Goal: Task Accomplishment & Management: Manage account settings

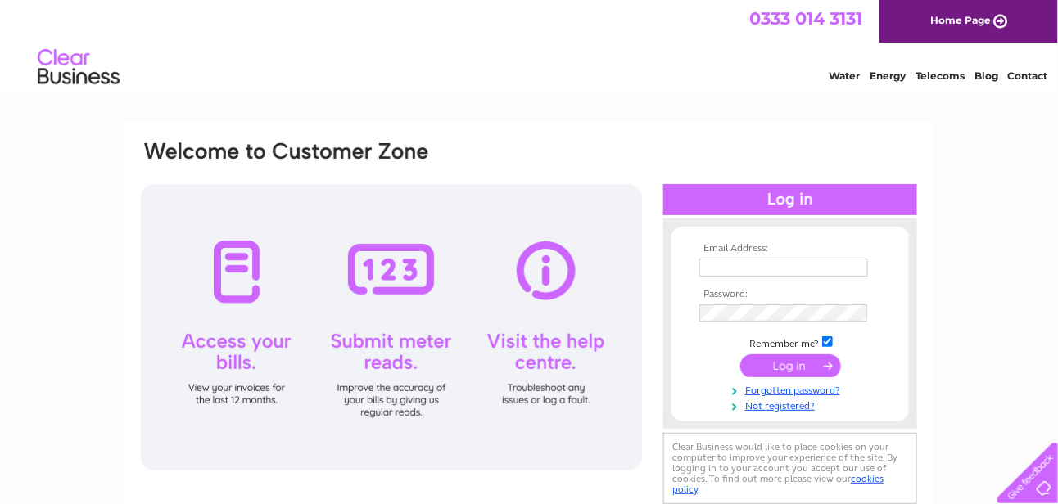
type input "[EMAIL_ADDRESS][DOMAIN_NAME]"
click at [749, 200] on div at bounding box center [790, 199] width 254 height 31
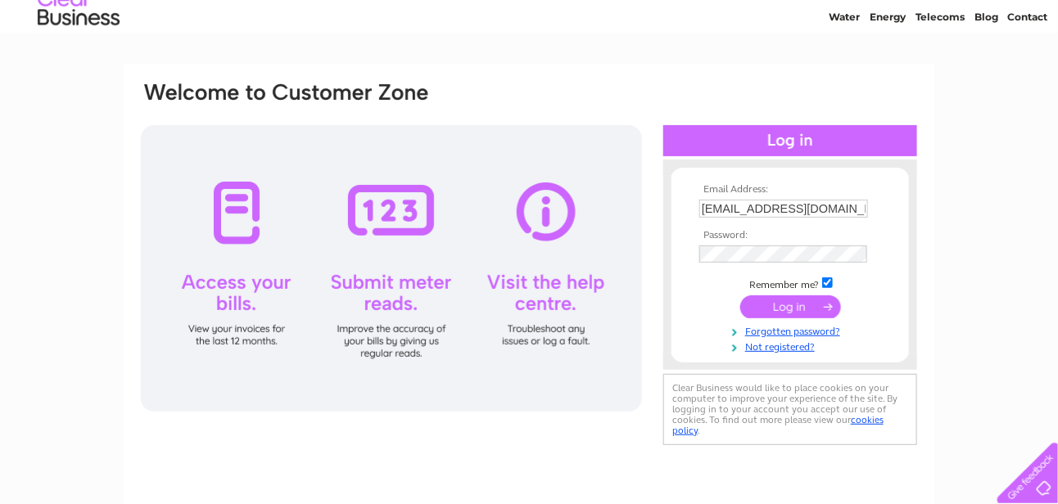
scroll to position [82, 0]
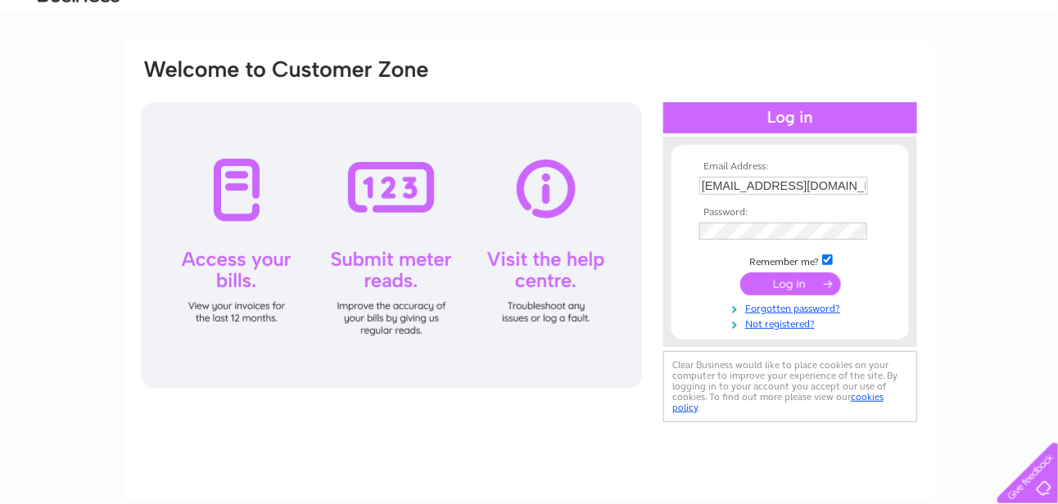
click at [771, 279] on input "submit" at bounding box center [790, 284] width 101 height 23
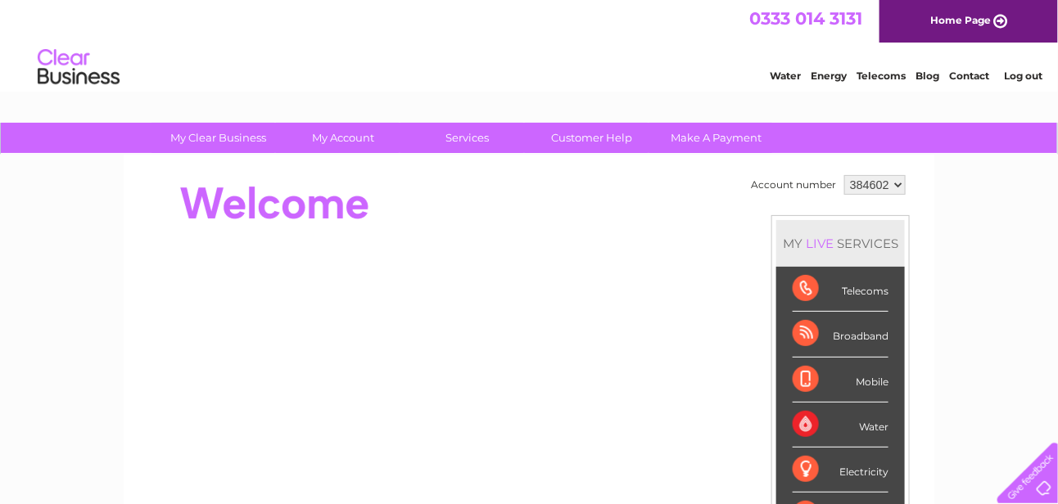
click at [894, 181] on select "384602" at bounding box center [874, 185] width 61 height 20
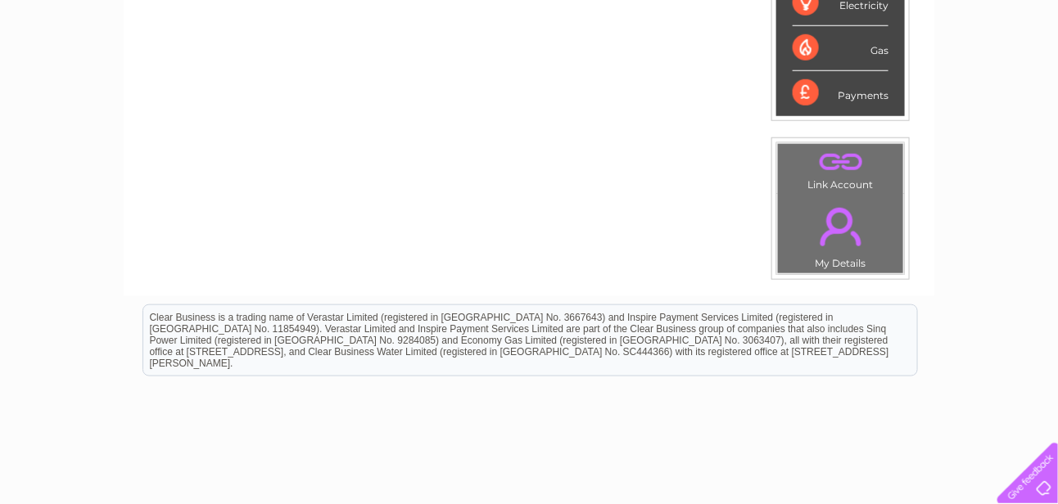
scroll to position [299, 0]
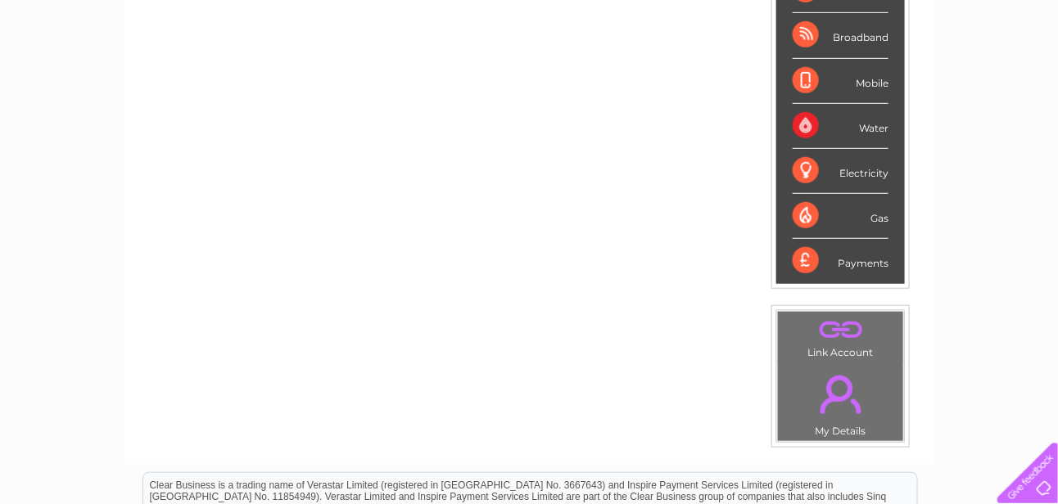
click at [844, 388] on link "." at bounding box center [840, 394] width 117 height 57
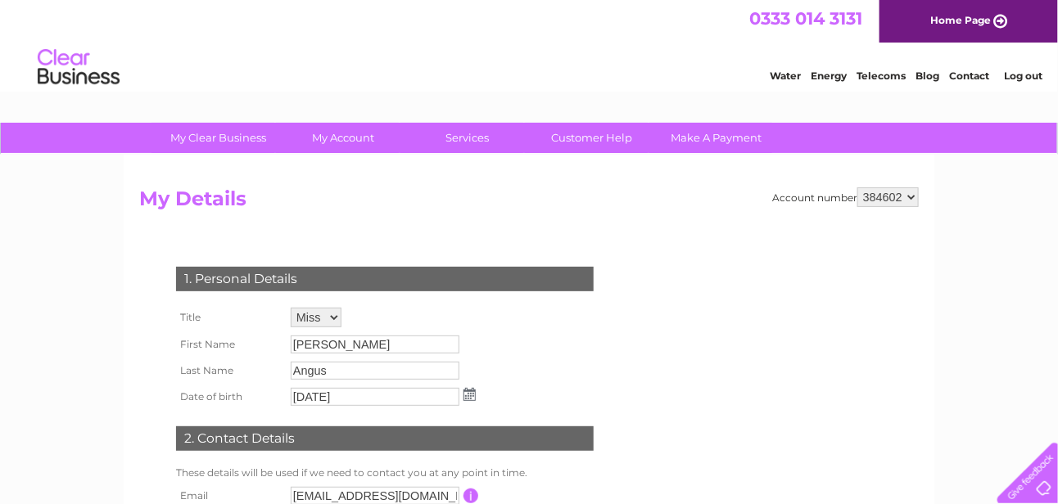
click at [911, 196] on select "384602" at bounding box center [887, 198] width 61 height 20
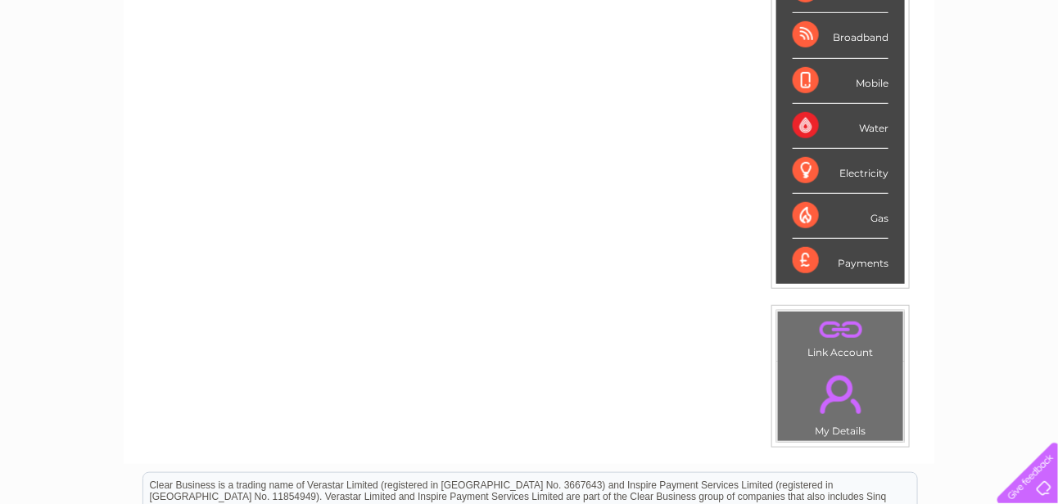
click at [838, 321] on link "." at bounding box center [840, 330] width 117 height 29
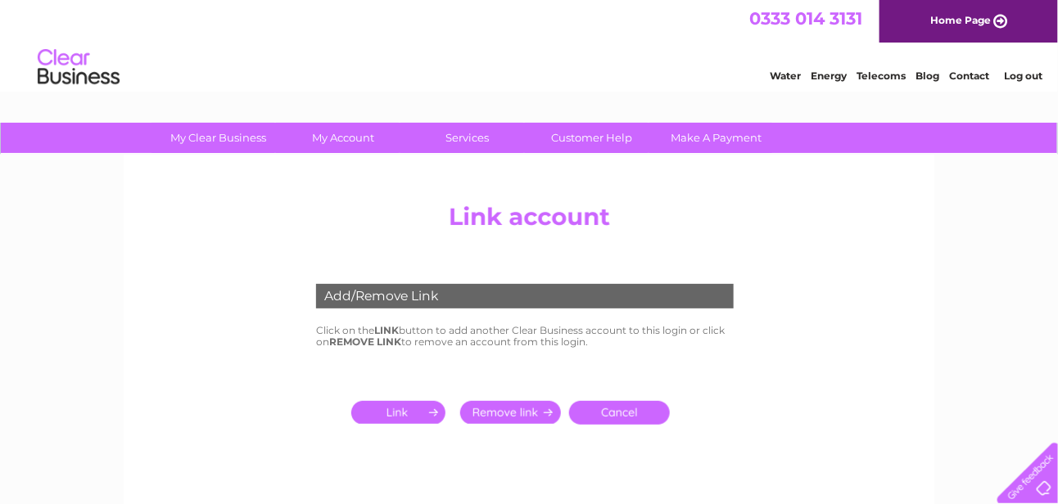
click at [395, 413] on input "submit" at bounding box center [401, 412] width 101 height 23
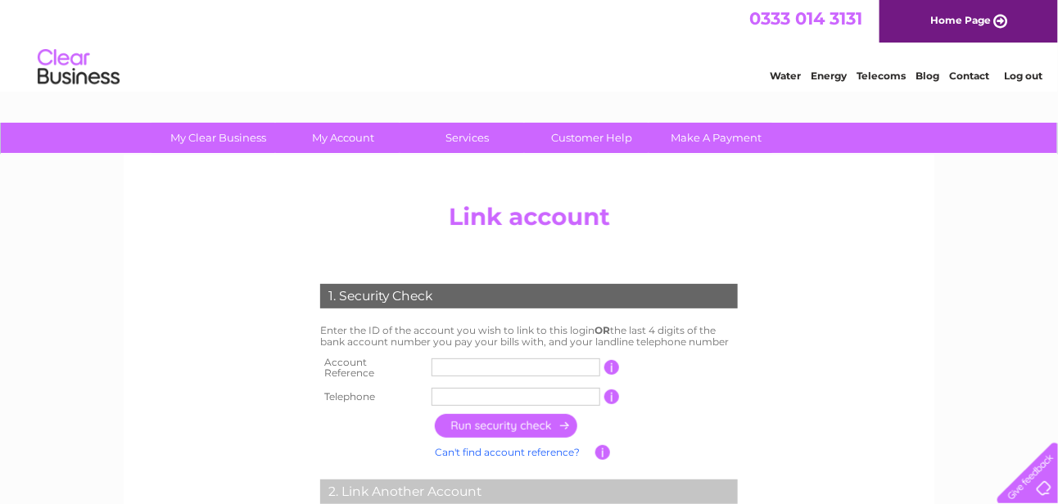
click at [444, 368] on input "text" at bounding box center [516, 368] width 169 height 18
type input "CB384606"
click at [448, 388] on input "text" at bounding box center [516, 397] width 169 height 18
click at [464, 416] on input "button" at bounding box center [507, 426] width 144 height 24
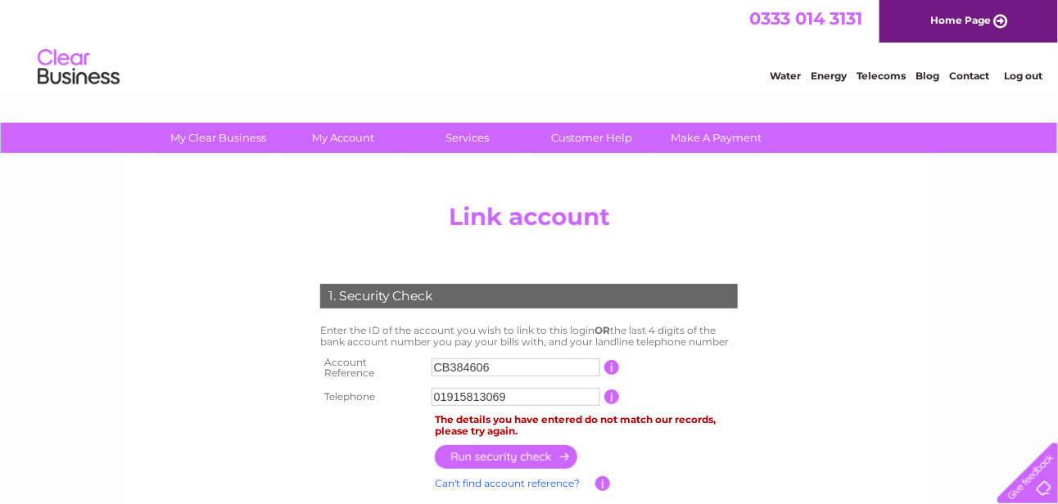
drag, startPoint x: 487, startPoint y: 390, endPoint x: 513, endPoint y: 390, distance: 25.4
click at [513, 390] on input "01915813069" at bounding box center [516, 397] width 169 height 18
type input "01915813211"
click at [520, 448] on input "button" at bounding box center [507, 458] width 144 height 24
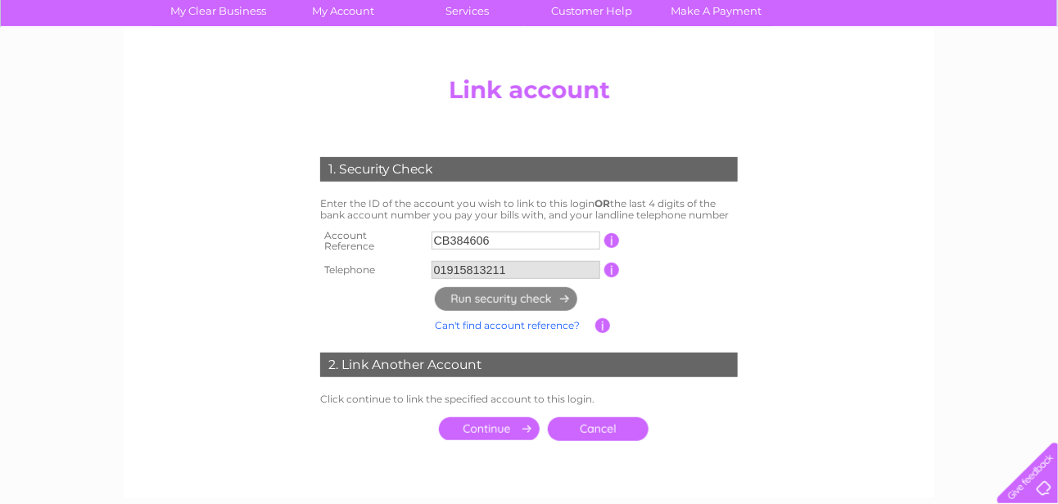
scroll to position [164, 0]
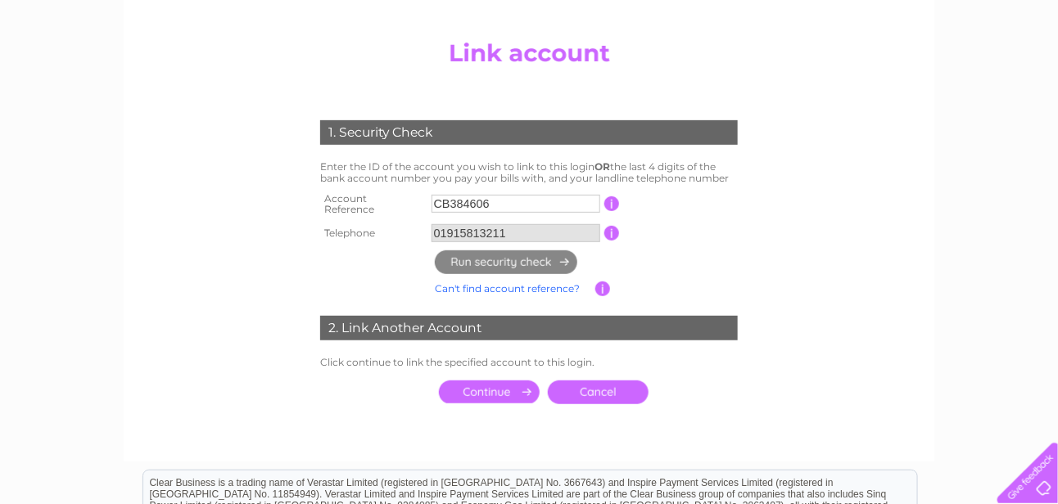
click at [486, 383] on input "submit" at bounding box center [489, 392] width 101 height 23
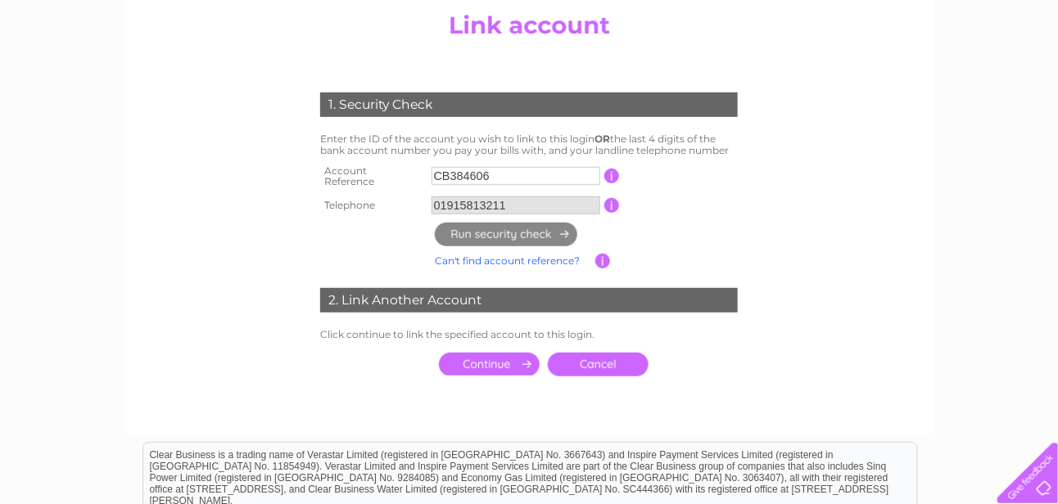
scroll to position [78, 0]
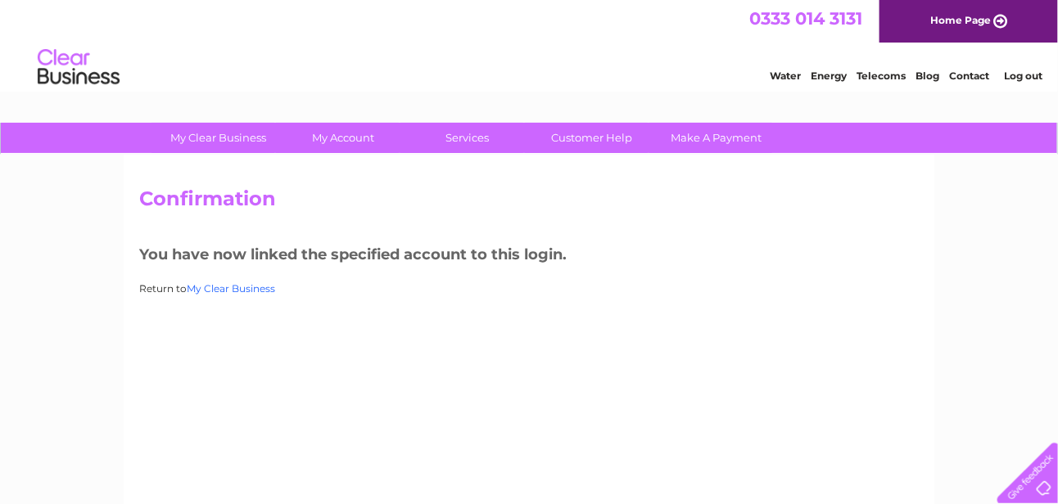
click at [244, 287] on link "My Clear Business" at bounding box center [231, 289] width 88 height 12
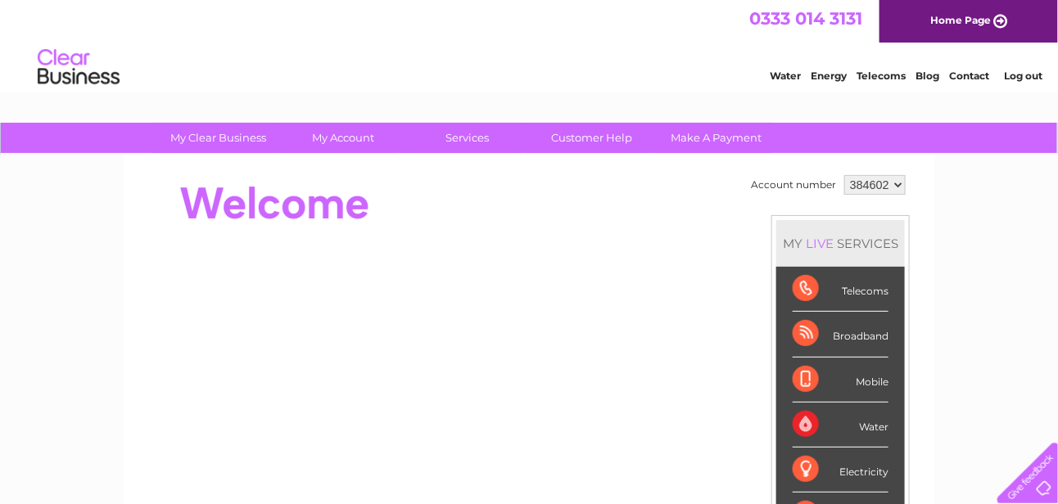
click at [896, 183] on select "384602 384606" at bounding box center [874, 185] width 61 height 20
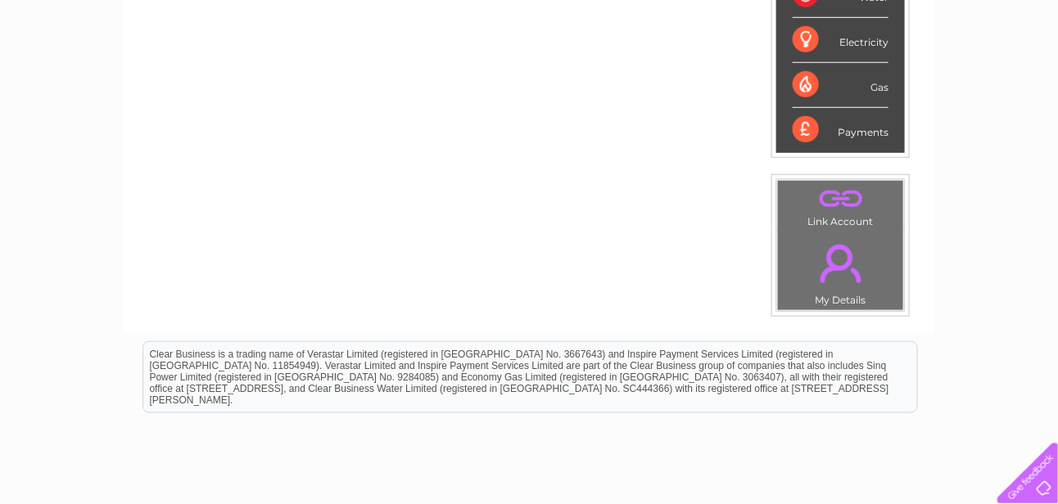
scroll to position [299, 0]
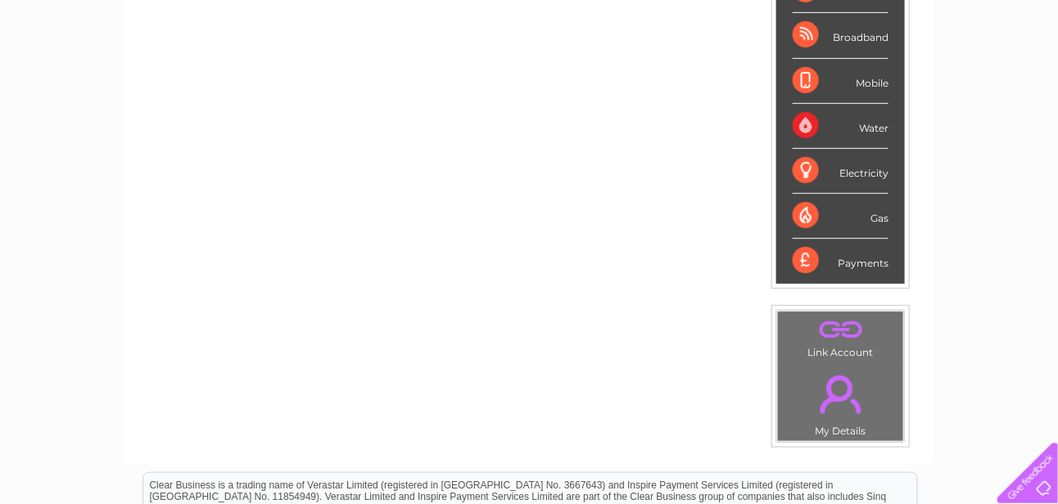
click at [835, 325] on link "." at bounding box center [840, 330] width 117 height 29
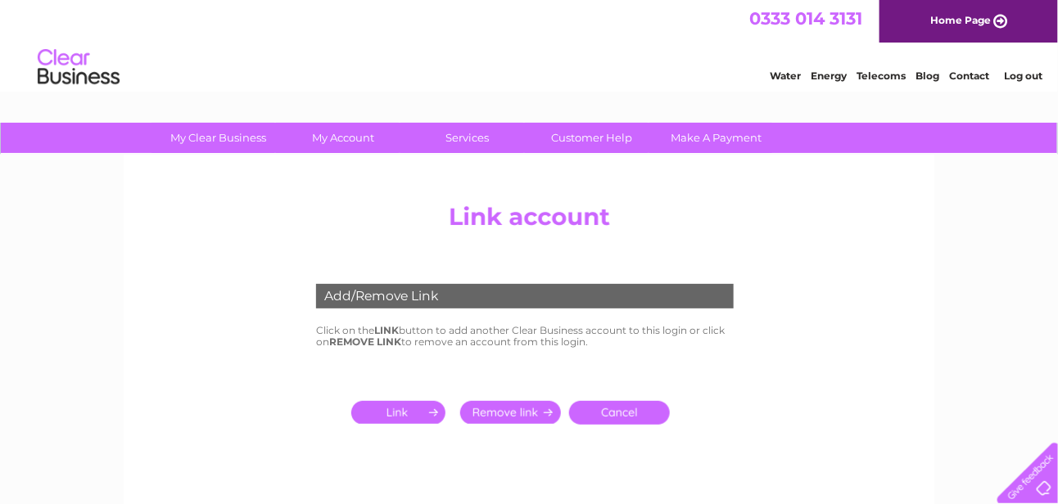
click at [399, 408] on input "submit" at bounding box center [401, 412] width 101 height 23
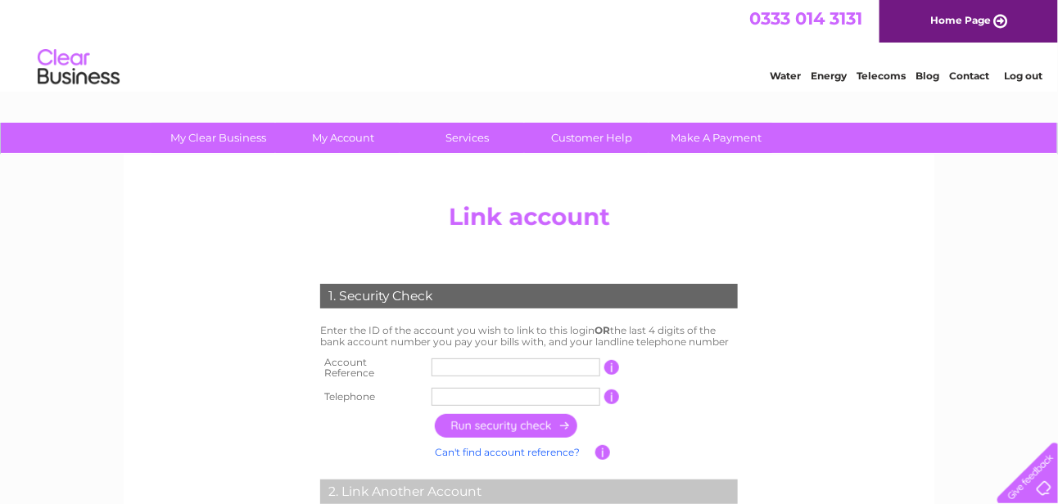
click at [437, 363] on input "text" at bounding box center [516, 368] width 169 height 18
type input "CB384610"
click at [459, 391] on input "text" at bounding box center [516, 397] width 169 height 18
type input "01915813211"
click at [498, 418] on input "button" at bounding box center [507, 426] width 144 height 24
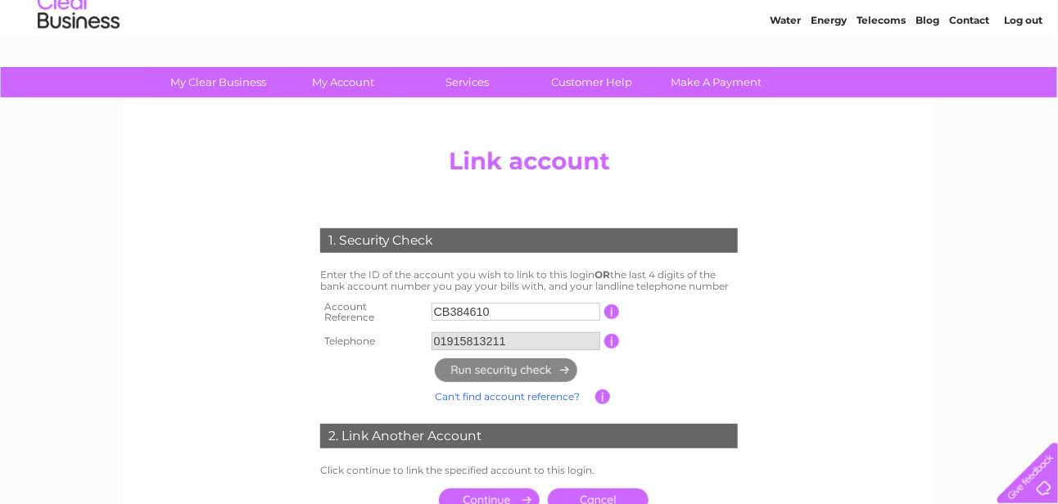
scroll to position [82, 0]
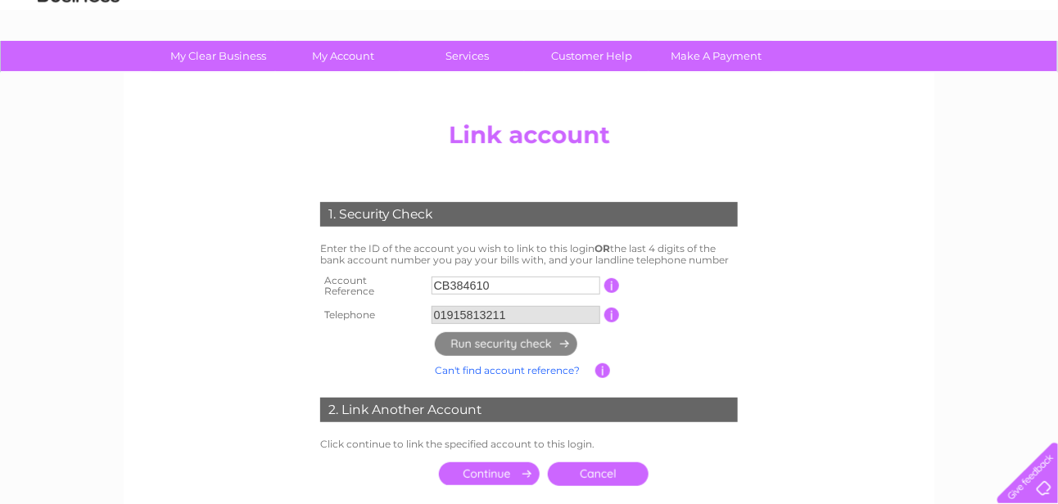
click at [468, 463] on input "submit" at bounding box center [489, 474] width 101 height 23
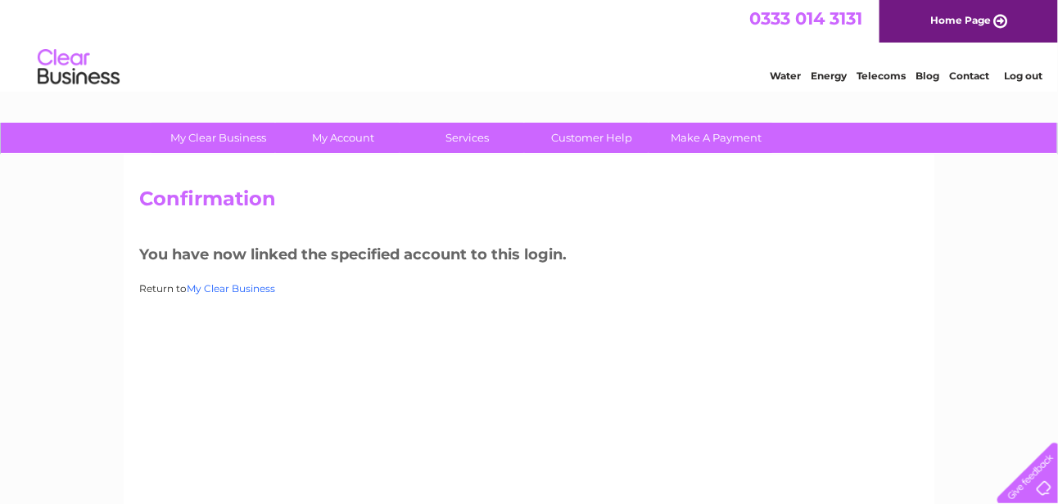
click at [236, 284] on link "My Clear Business" at bounding box center [231, 289] width 88 height 12
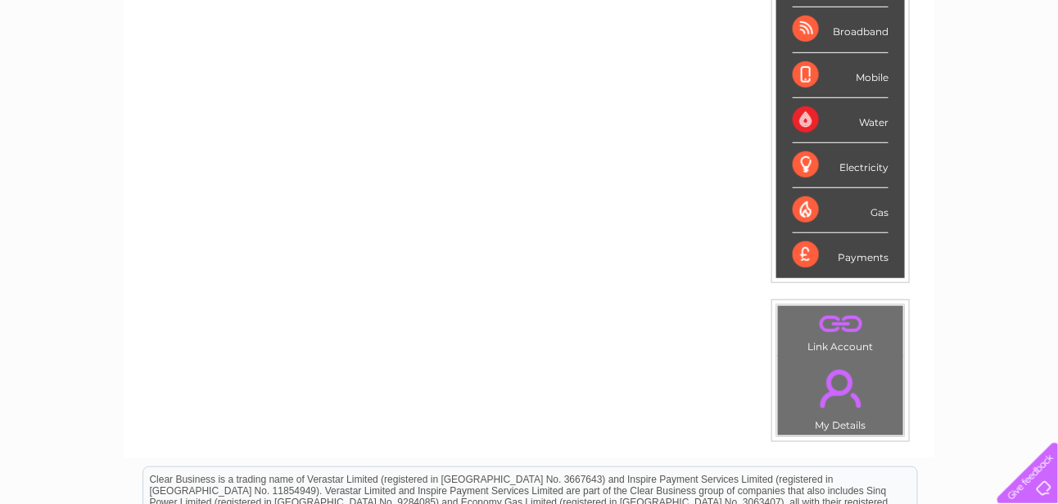
scroll to position [328, 0]
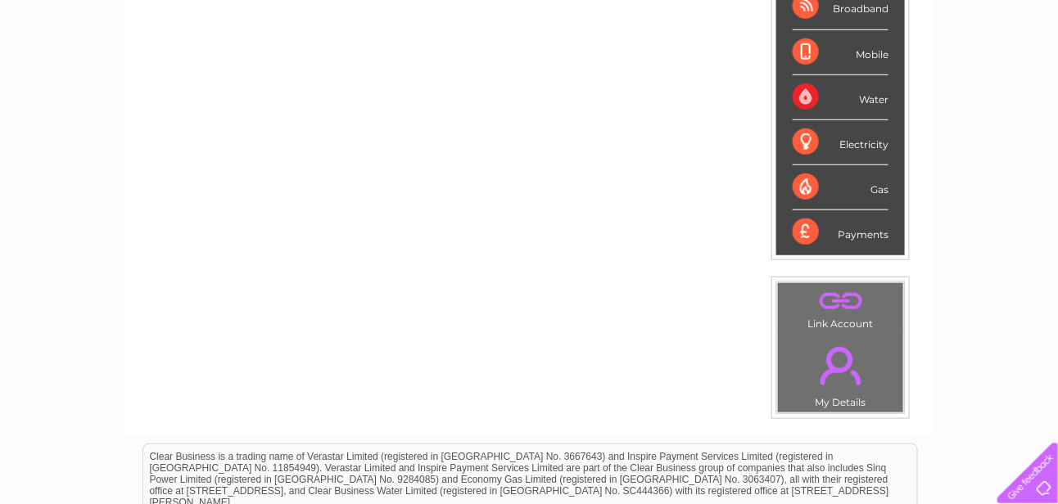
click at [830, 301] on link "." at bounding box center [840, 301] width 117 height 29
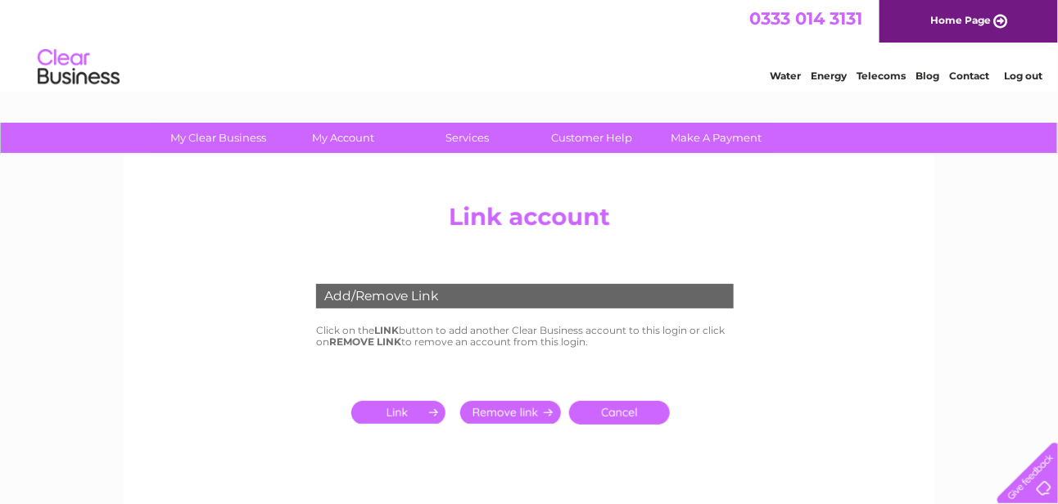
click at [395, 413] on input "submit" at bounding box center [401, 412] width 101 height 23
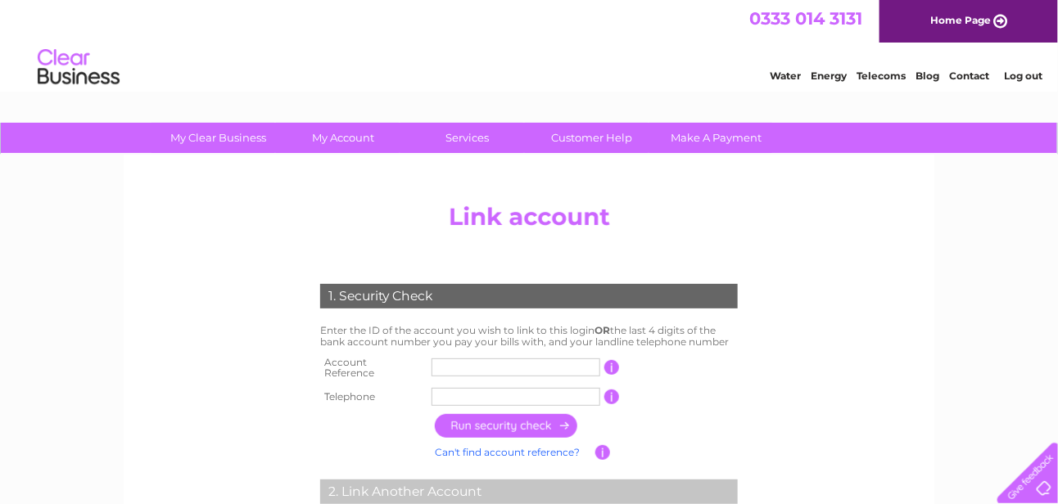
click at [439, 362] on input "text" at bounding box center [516, 368] width 169 height 18
type input "CB384608"
click at [455, 391] on input "text" at bounding box center [516, 397] width 169 height 18
type input "01915813211"
click at [528, 418] on input "button" at bounding box center [507, 426] width 144 height 24
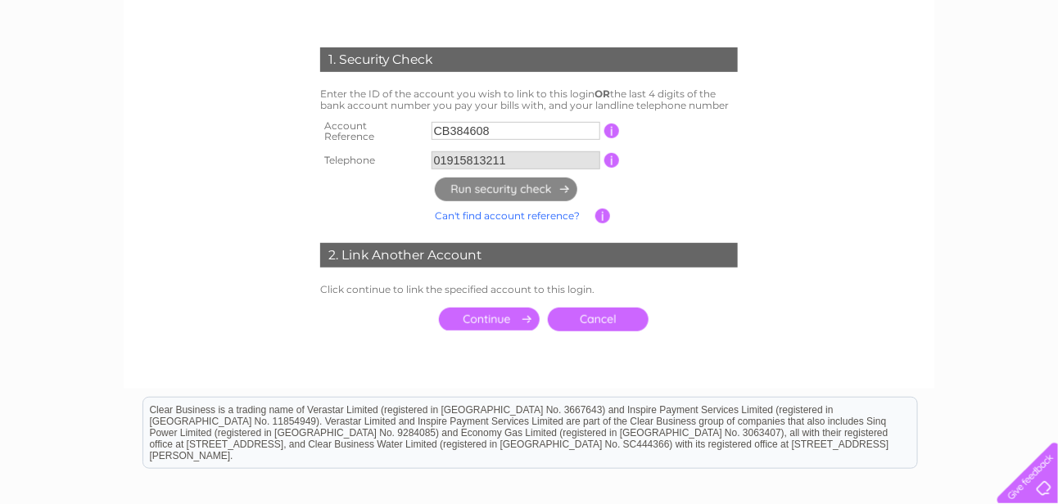
scroll to position [246, 0]
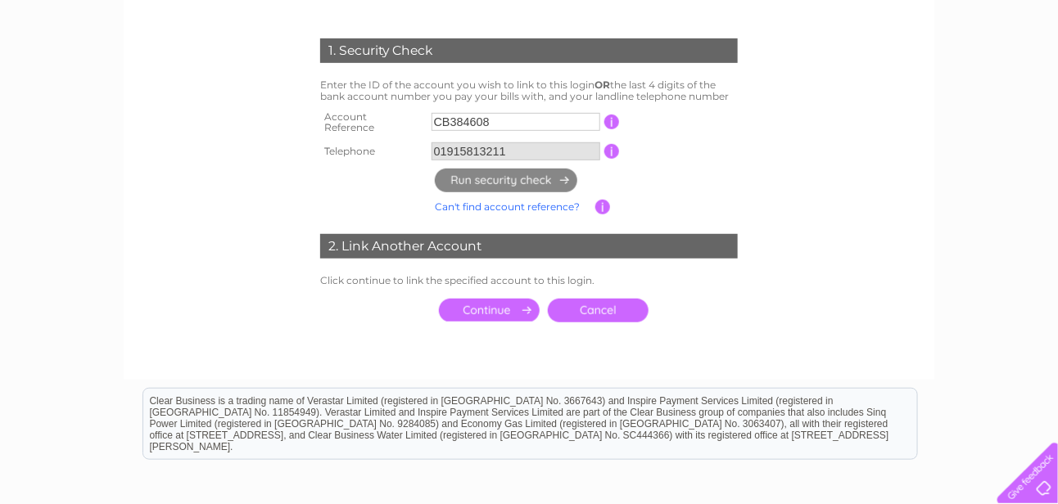
click at [482, 300] on input "submit" at bounding box center [489, 310] width 101 height 23
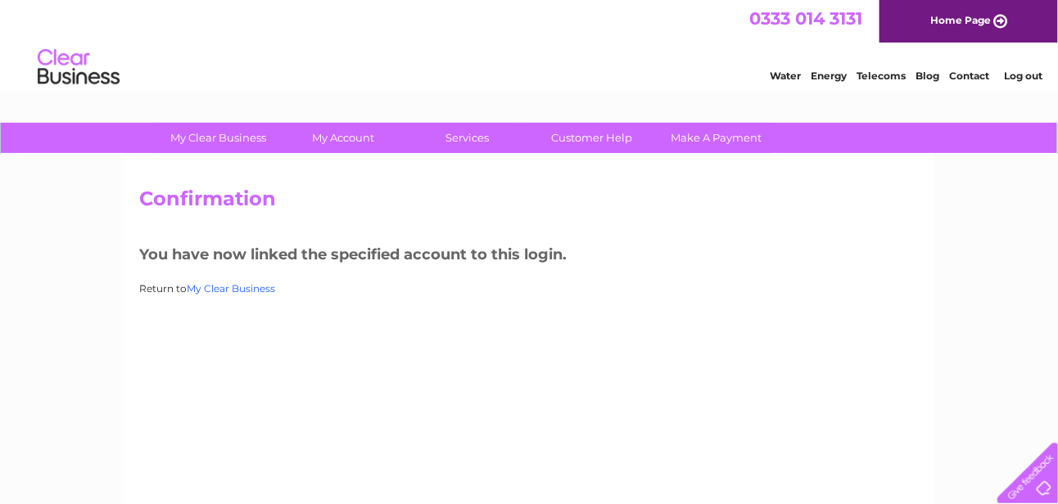
click at [250, 289] on link "My Clear Business" at bounding box center [231, 289] width 88 height 12
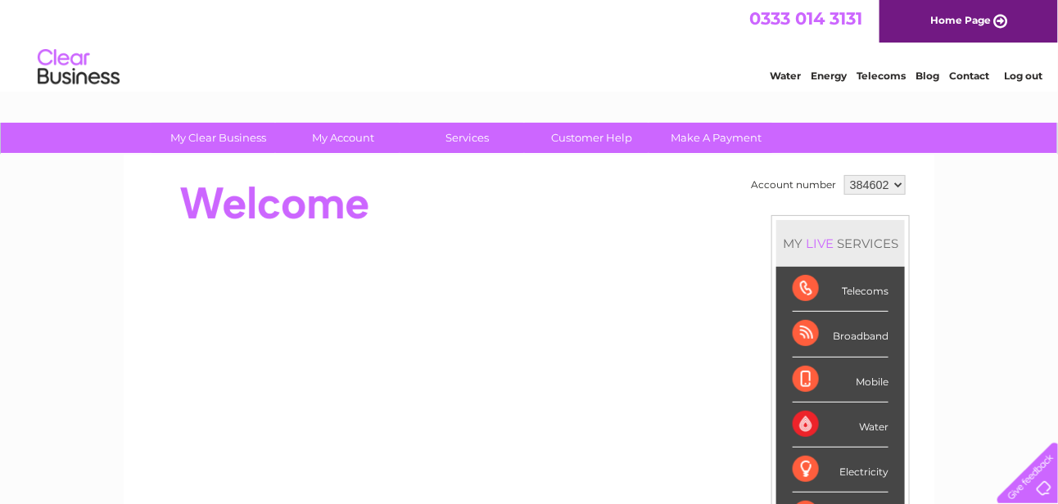
click at [897, 183] on select "384602 384606 384608 384610" at bounding box center [874, 185] width 61 height 20
select select "384610"
click at [844, 175] on select "384602 384606 384608 384610" at bounding box center [874, 185] width 61 height 20
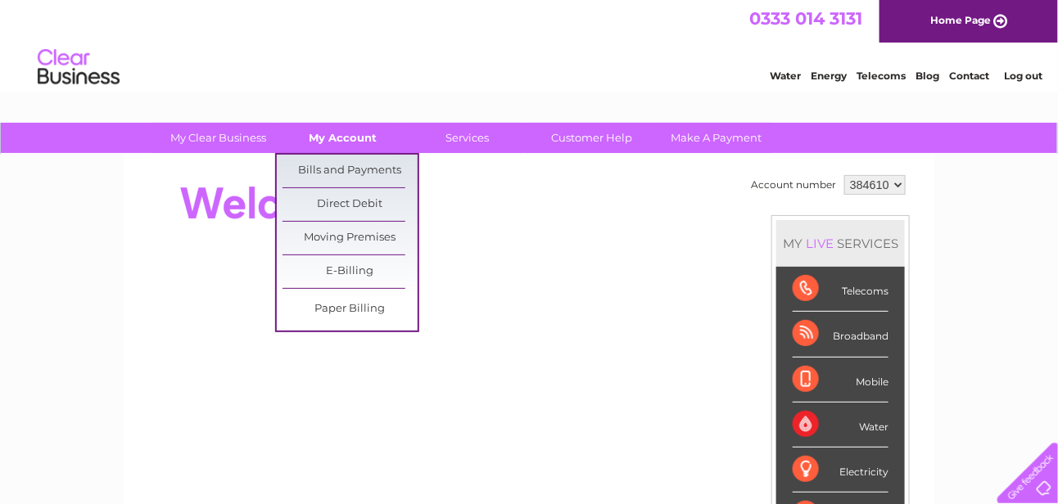
click at [351, 140] on link "My Account" at bounding box center [343, 138] width 135 height 30
click at [352, 169] on link "Bills and Payments" at bounding box center [350, 171] width 135 height 33
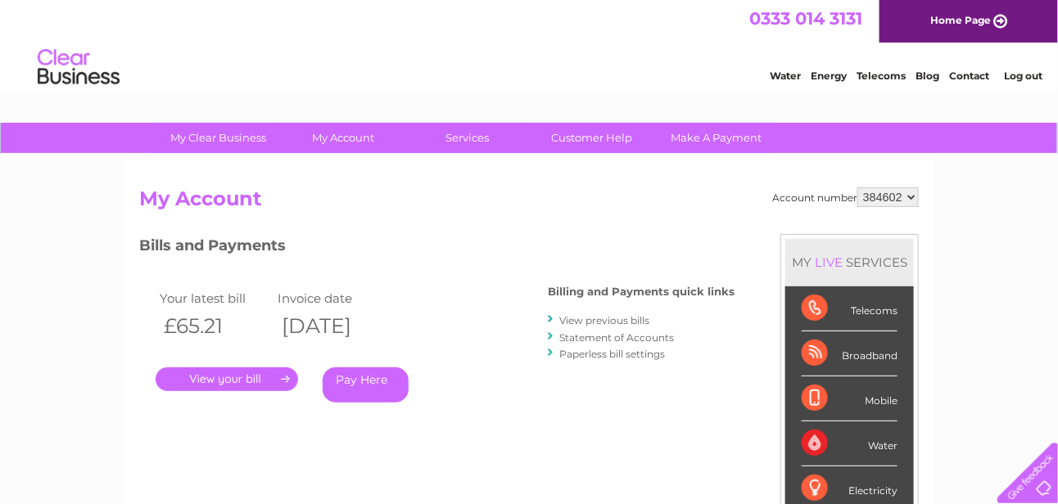
click at [234, 378] on link "." at bounding box center [227, 380] width 143 height 24
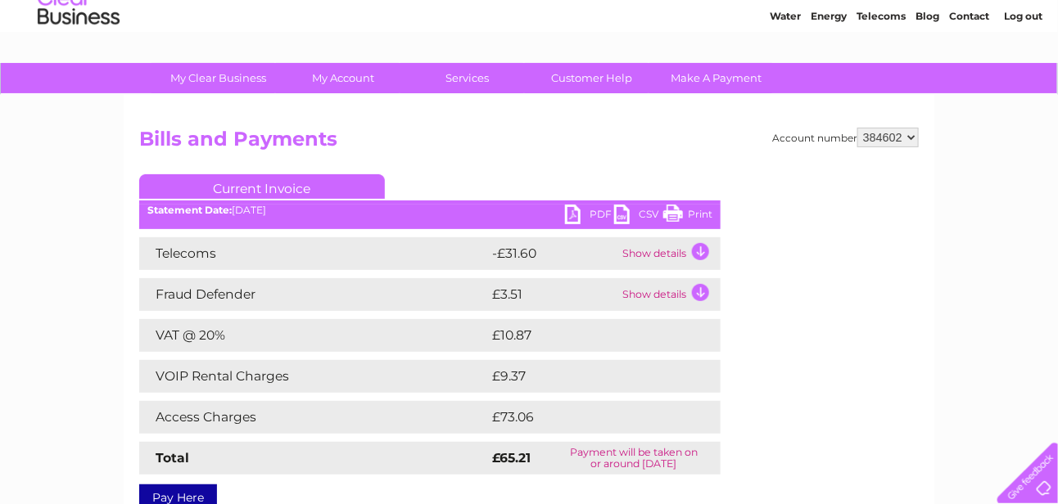
scroll to position [82, 0]
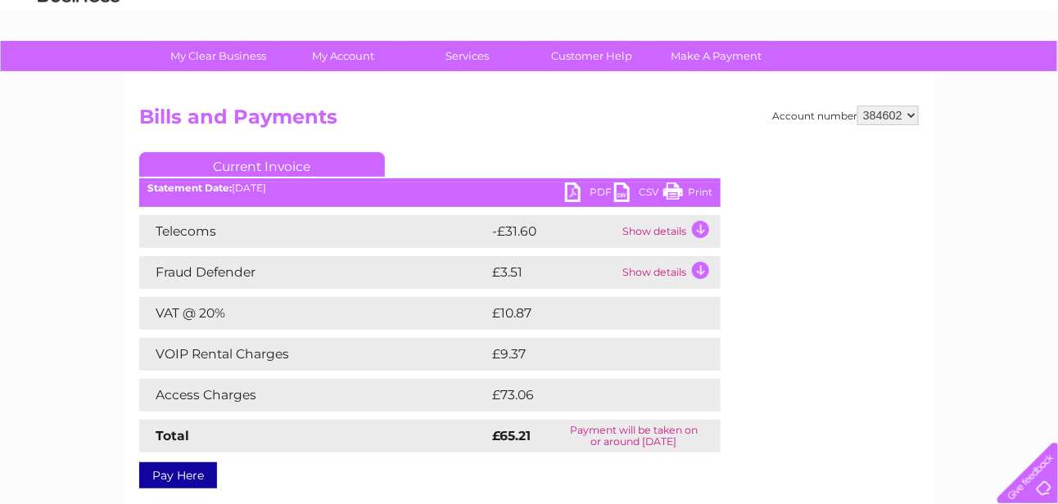
click at [577, 188] on link "PDF" at bounding box center [589, 195] width 49 height 24
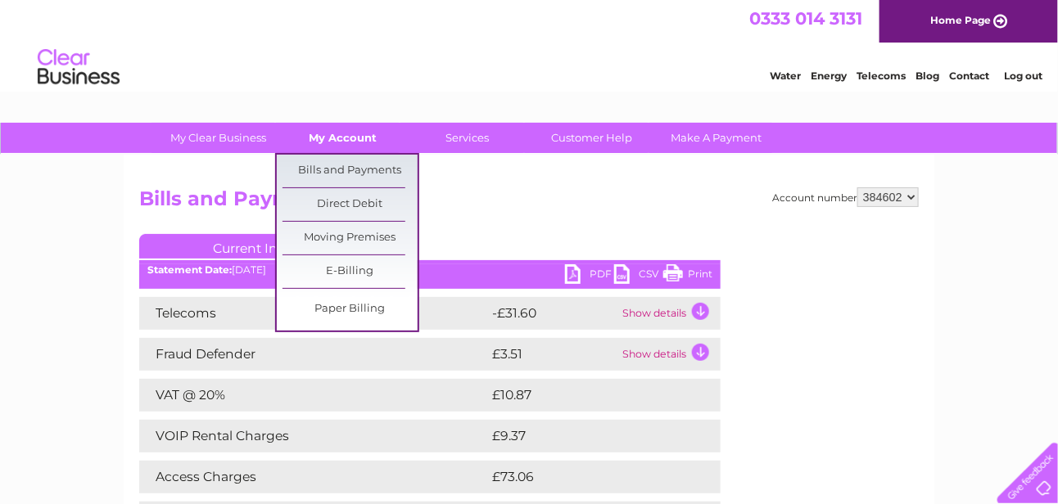
click at [334, 132] on link "My Account" at bounding box center [343, 138] width 135 height 30
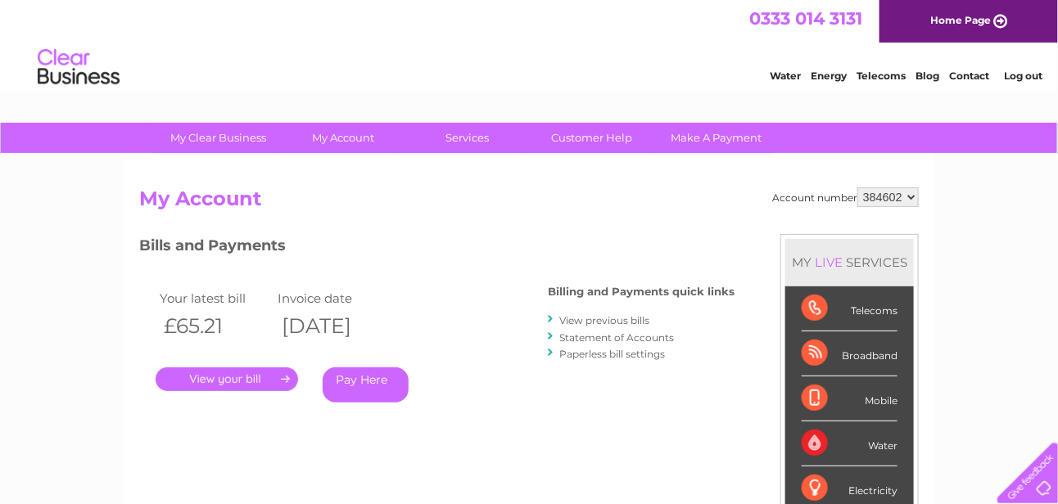
click at [909, 196] on select "384602 384606 384608 384610" at bounding box center [887, 198] width 61 height 20
select select "384610"
click at [859, 188] on select "384602 384606 384608 384610" at bounding box center [887, 198] width 61 height 20
click at [604, 318] on link "View previous bills" at bounding box center [604, 320] width 90 height 12
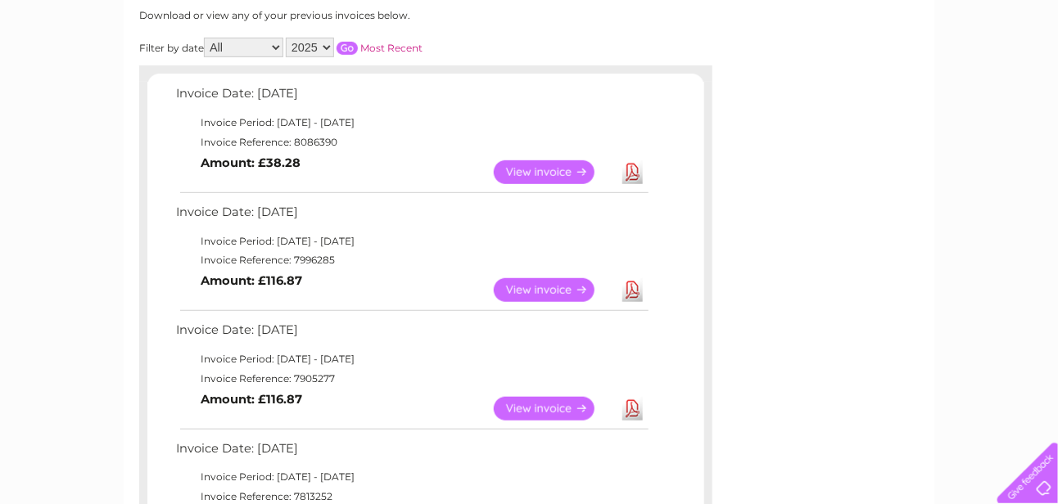
scroll to position [164, 0]
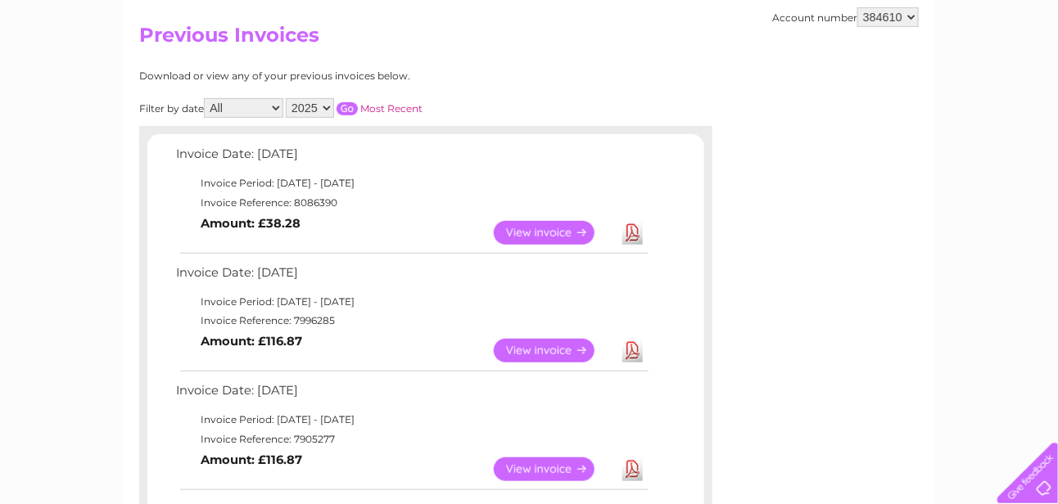
click at [534, 348] on link "View" at bounding box center [554, 351] width 120 height 24
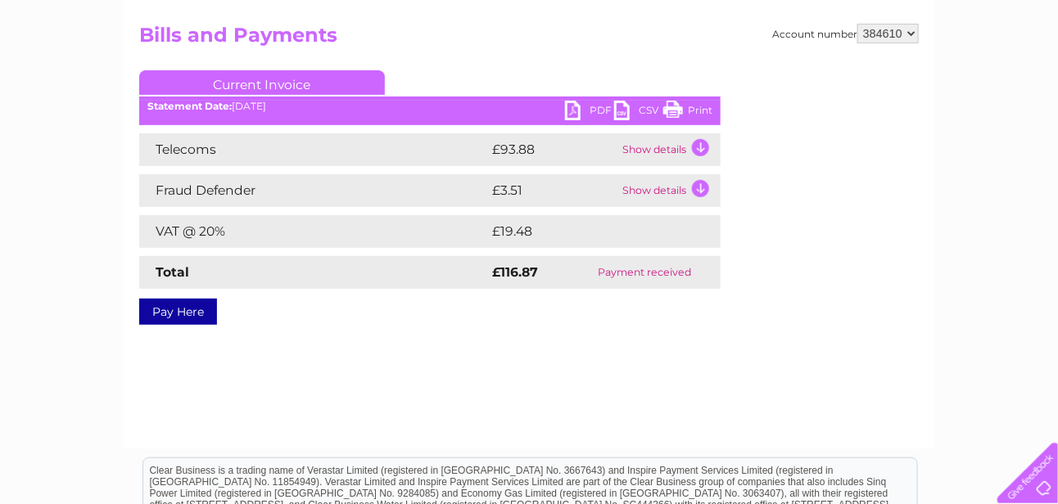
scroll to position [82, 0]
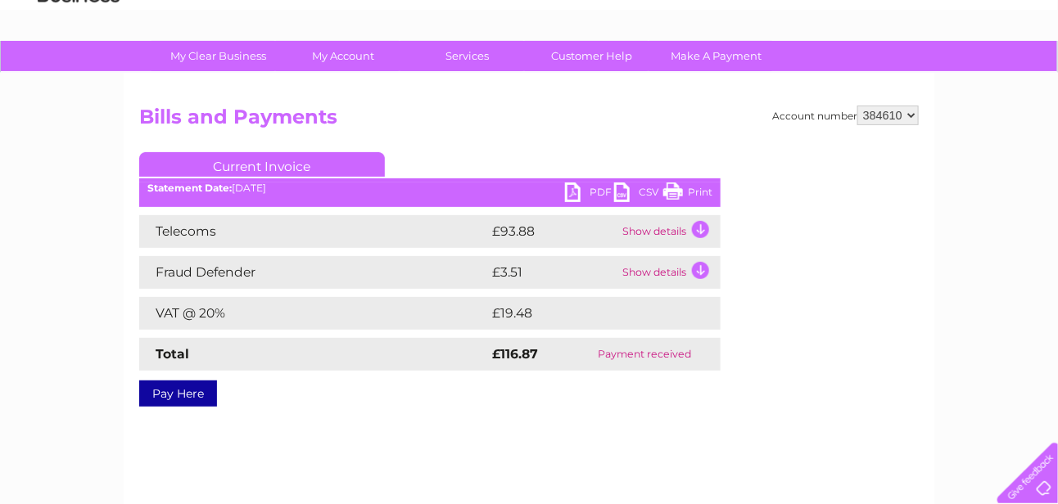
click at [599, 192] on link "PDF" at bounding box center [589, 195] width 49 height 24
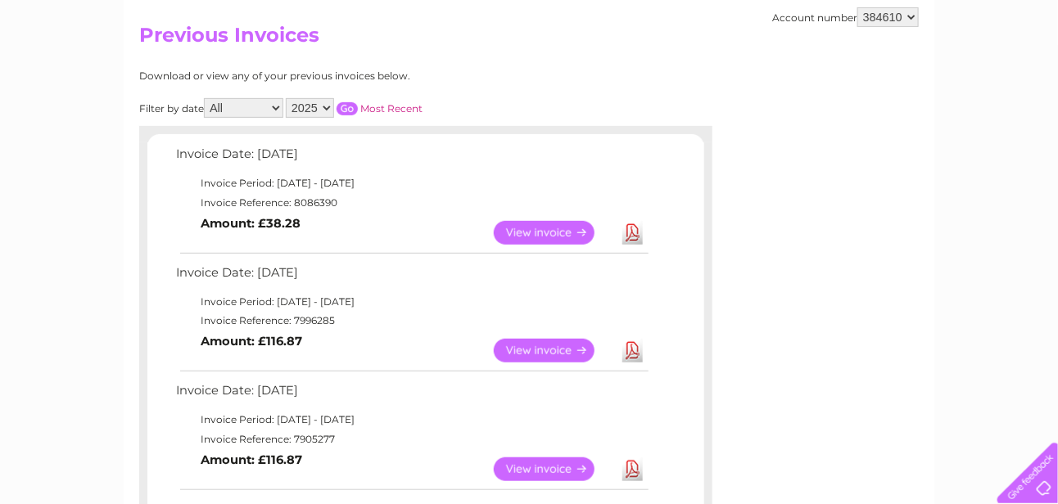
click at [554, 231] on link "View" at bounding box center [554, 233] width 120 height 24
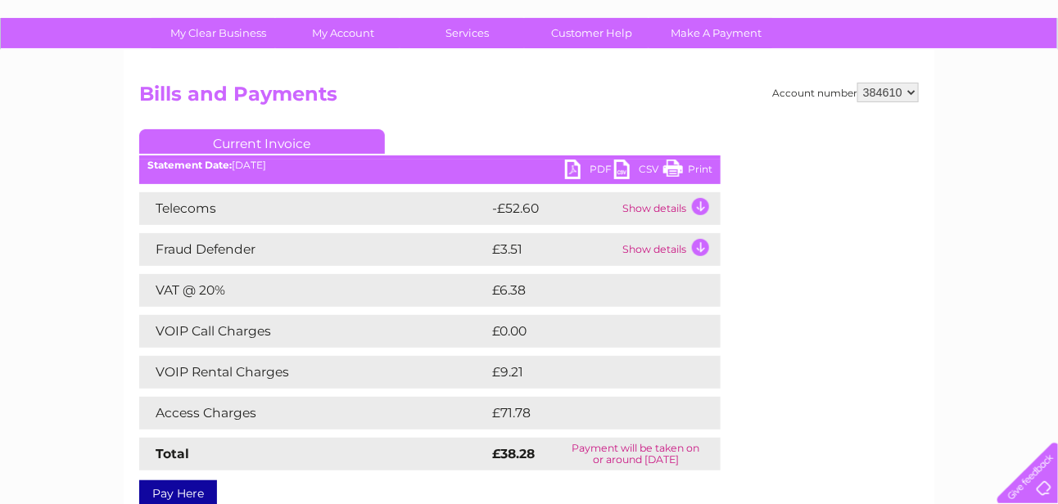
scroll to position [164, 0]
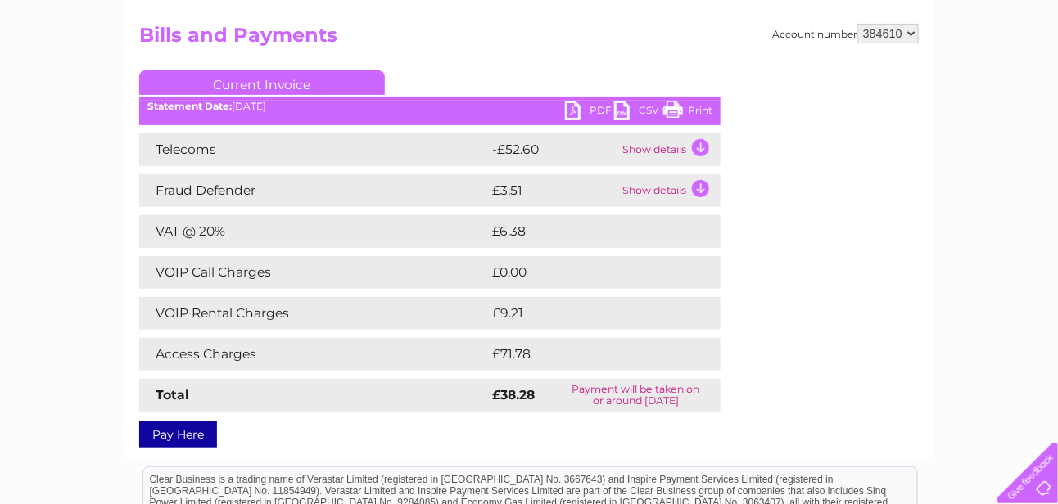
click at [572, 110] on link "PDF" at bounding box center [589, 113] width 49 height 24
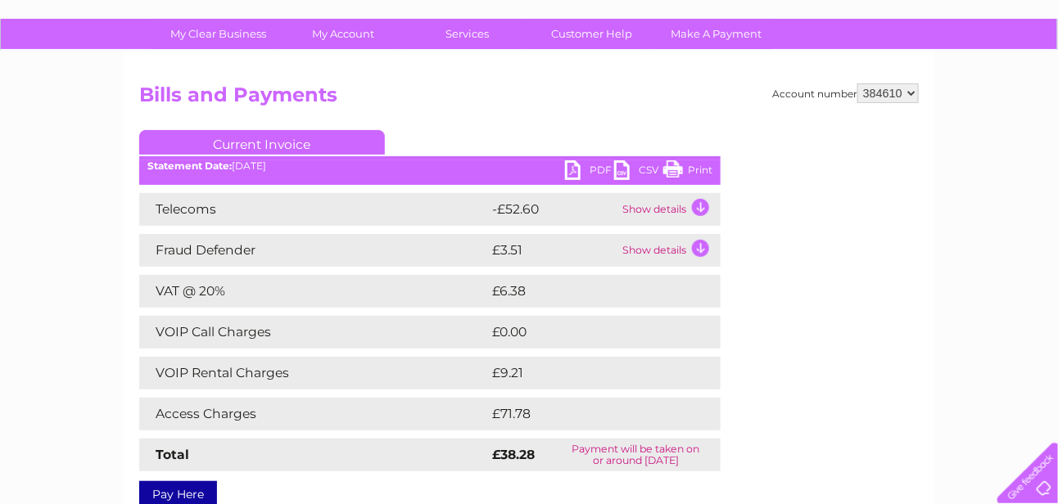
scroll to position [82, 0]
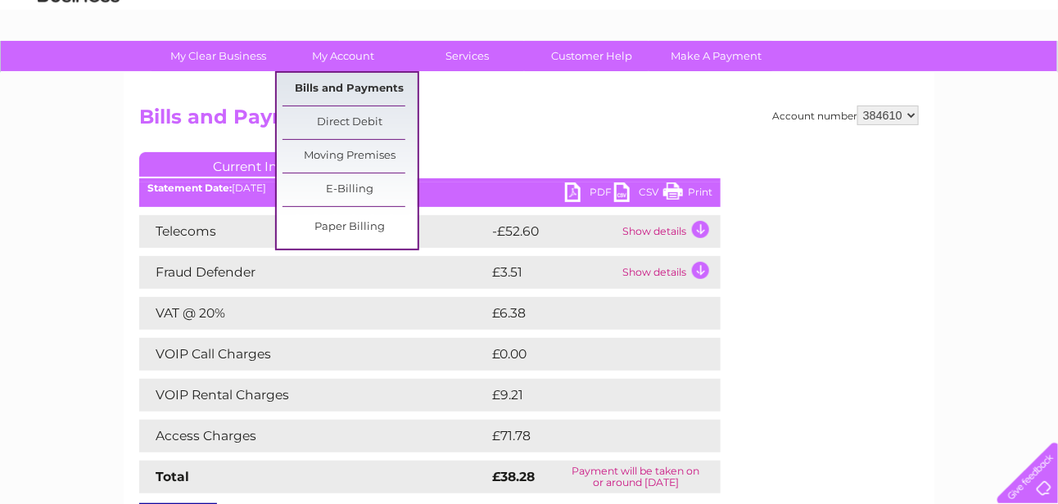
click at [348, 85] on link "Bills and Payments" at bounding box center [350, 89] width 135 height 33
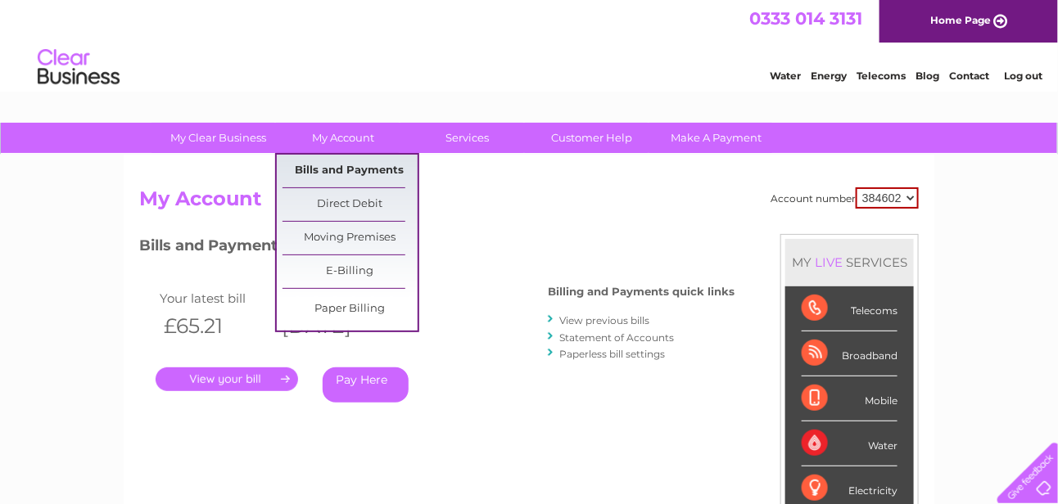
click at [346, 165] on link "Bills and Payments" at bounding box center [350, 171] width 135 height 33
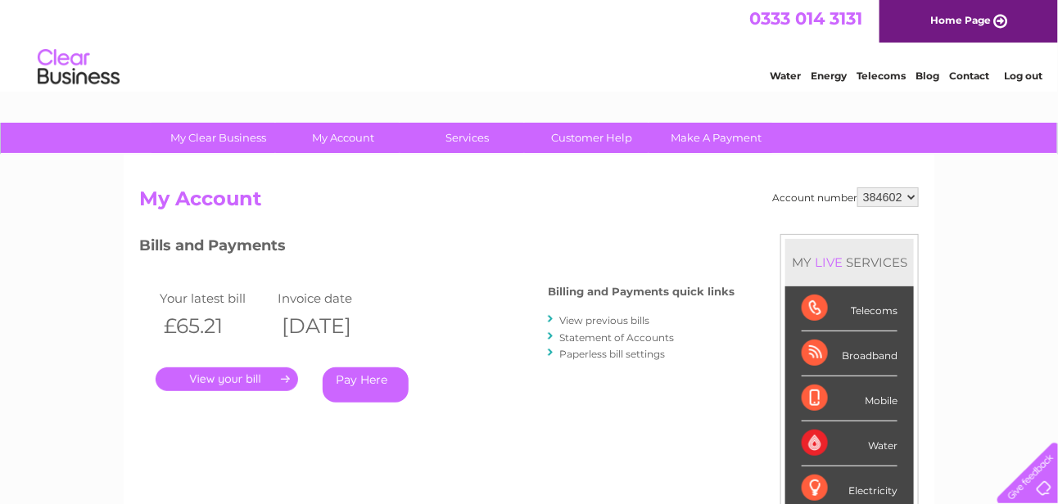
click at [581, 317] on link "View previous bills" at bounding box center [604, 320] width 90 height 12
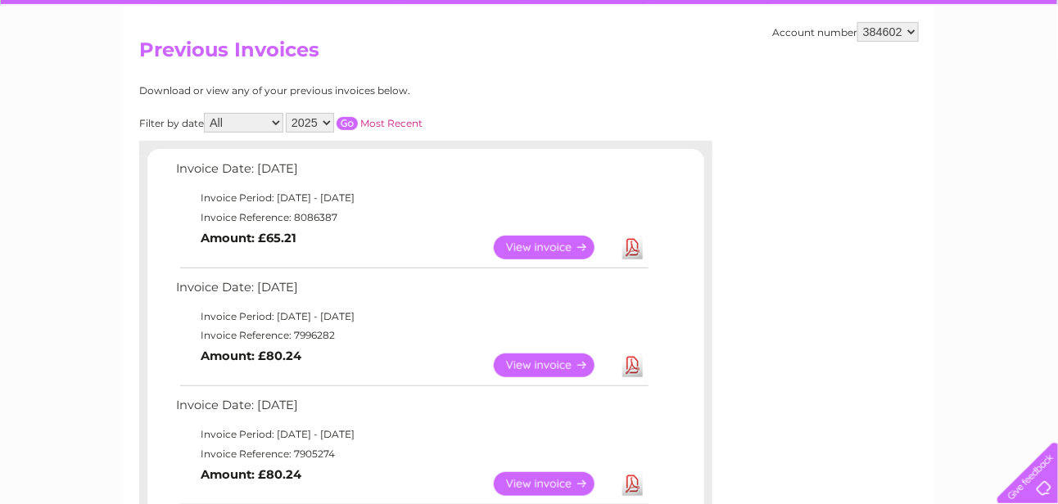
scroll to position [246, 0]
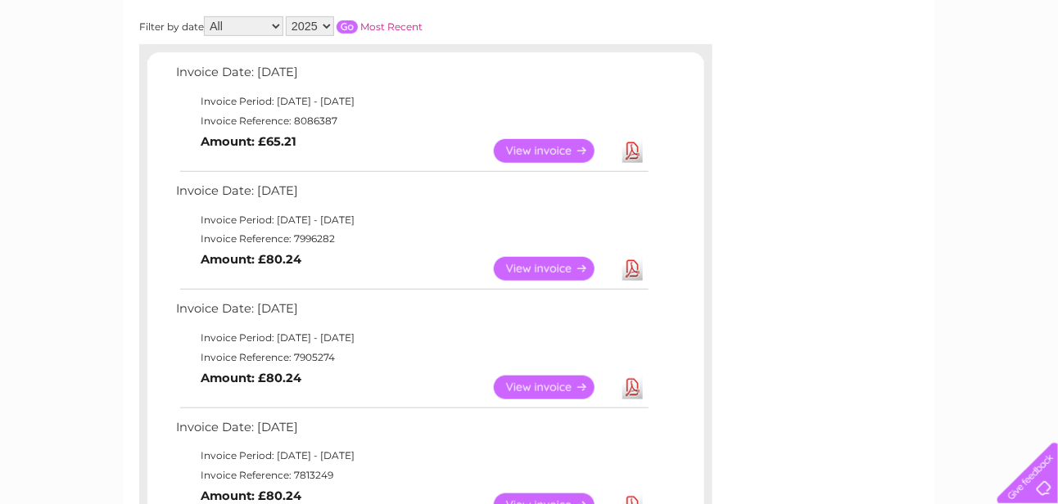
click at [540, 265] on link "View" at bounding box center [554, 269] width 120 height 24
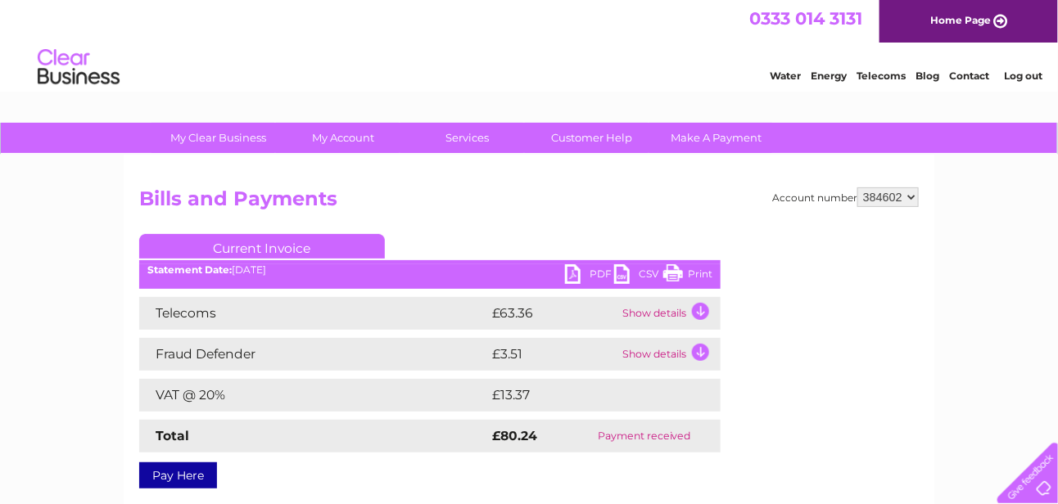
click at [574, 274] on link "PDF" at bounding box center [589, 277] width 49 height 24
